Goal: Find specific page/section: Find specific page/section

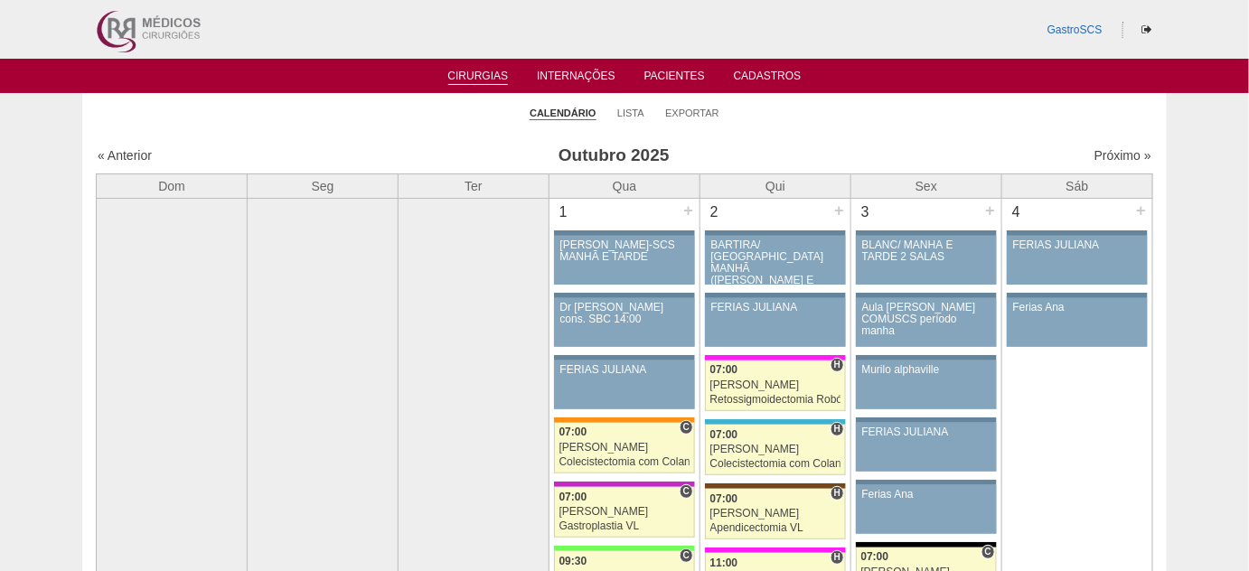
click at [633, 100] on li "Lista" at bounding box center [630, 111] width 27 height 25
click at [633, 111] on link "Lista" at bounding box center [630, 114] width 27 height 14
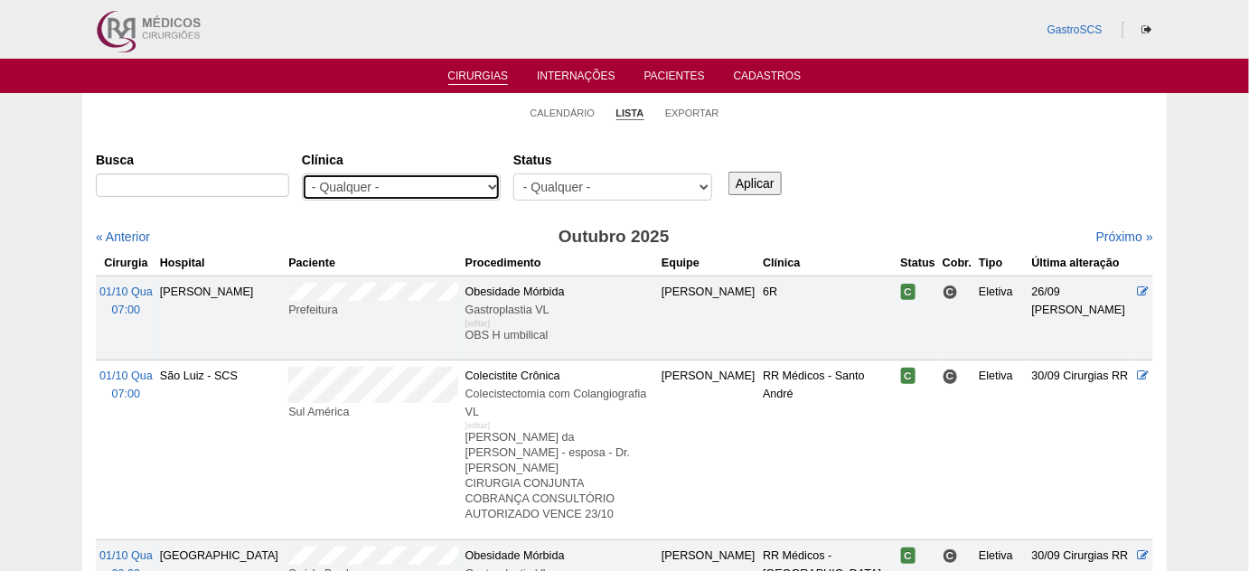
click at [455, 194] on select "- Qualquer - 6R Alphaville Assunção Bartira Brasil Christovão da Gama Cruz Azul…" at bounding box center [401, 187] width 199 height 27
select select "22"
click at [302, 174] on select "- Qualquer - 6R Alphaville Assunção Bartira Brasil Christovão da Gama Cruz Azul…" at bounding box center [401, 187] width 199 height 27
click at [747, 180] on input "Aplicar" at bounding box center [754, 183] width 53 height 23
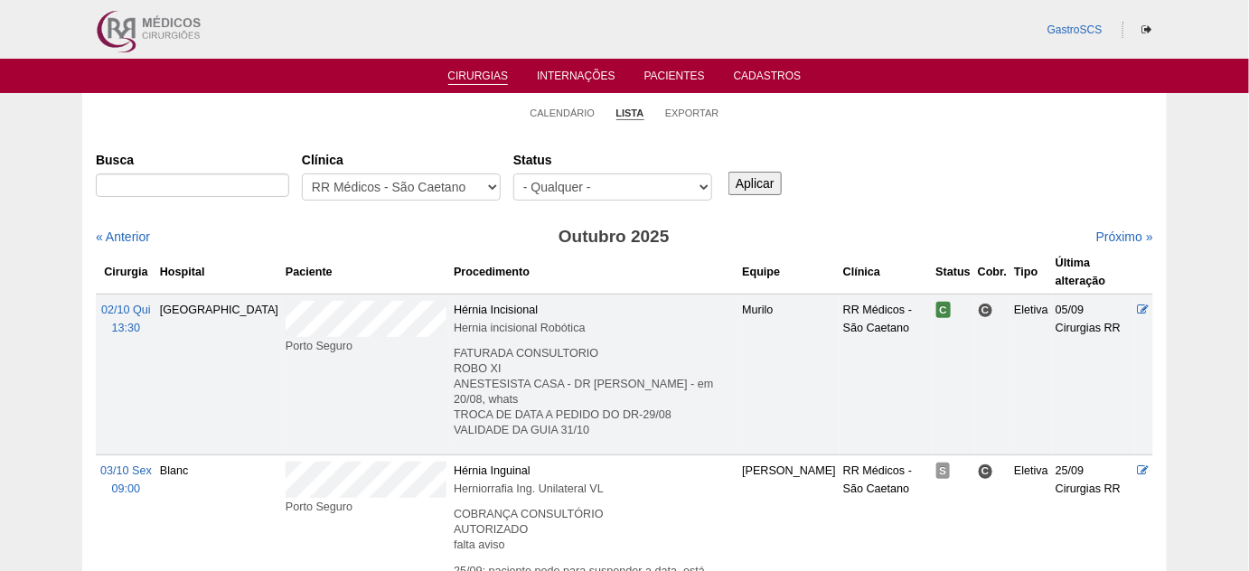
click at [466, 73] on link "Cirurgias" at bounding box center [478, 77] width 61 height 15
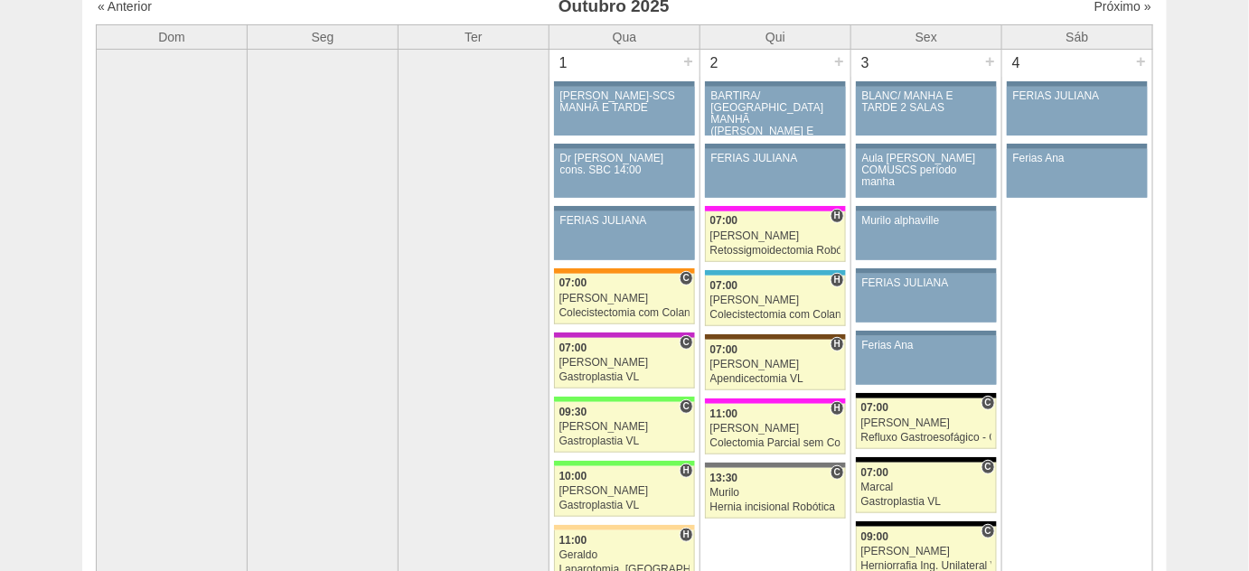
scroll to position [164, 0]
